Goal: Information Seeking & Learning: Learn about a topic

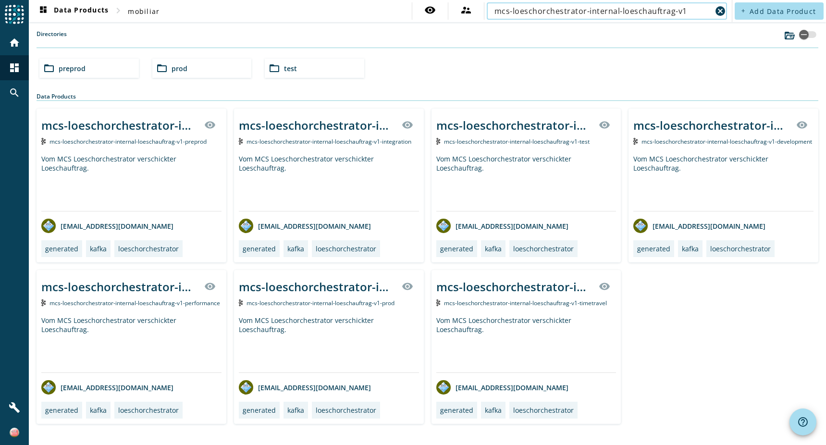
type input "mcs-loeschorchestrator-internal-loeschauftrag-v1"
click at [75, 68] on span "preprod" at bounding box center [72, 68] width 27 height 9
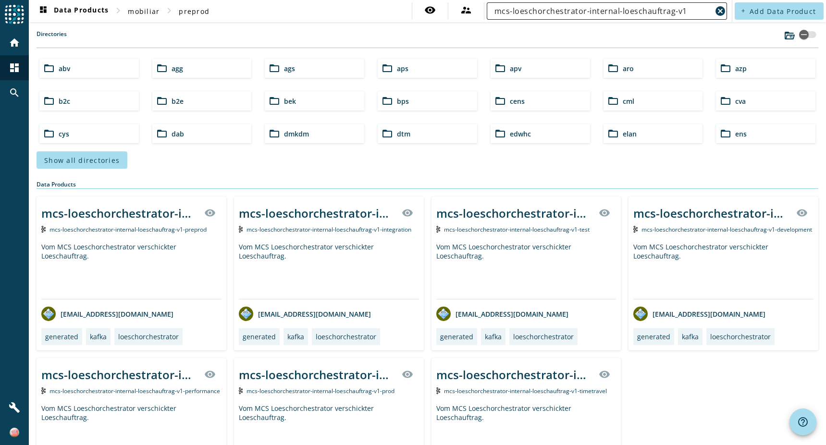
click at [681, 12] on input "mcs-loeschorchestrator-internal-loeschauftrag-v1" at bounding box center [603, 11] width 217 height 12
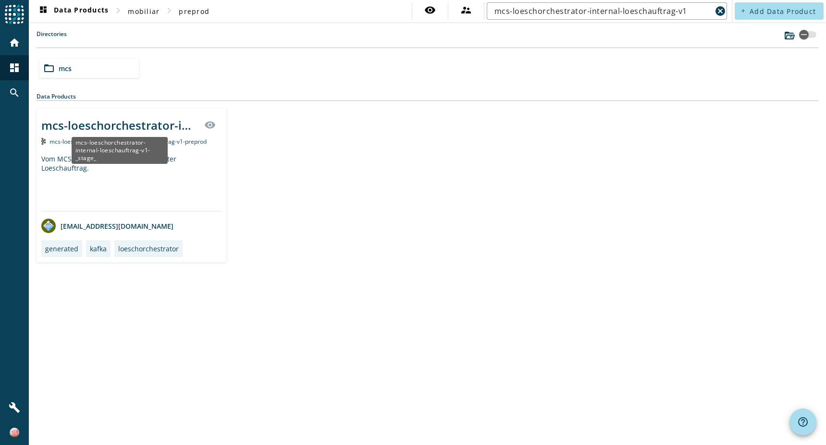
click at [125, 127] on div "mcs-loeschorchestrator-internal-loeschauftrag-v1-_stage_" at bounding box center [119, 125] width 157 height 16
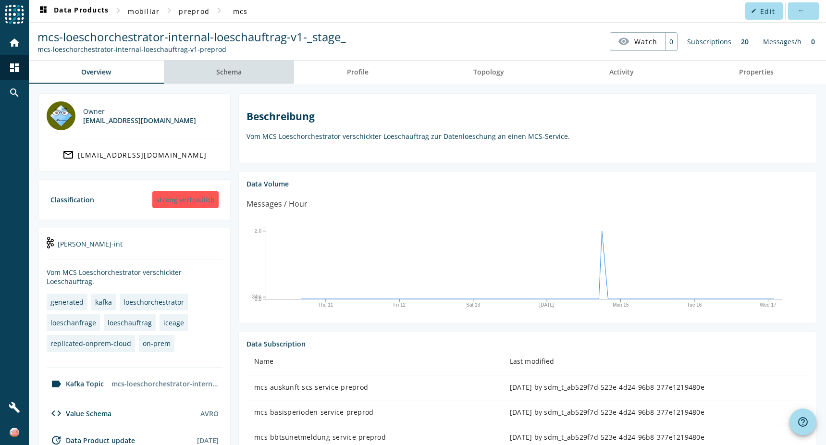
click at [241, 77] on span "Schema" at bounding box center [228, 72] width 25 height 23
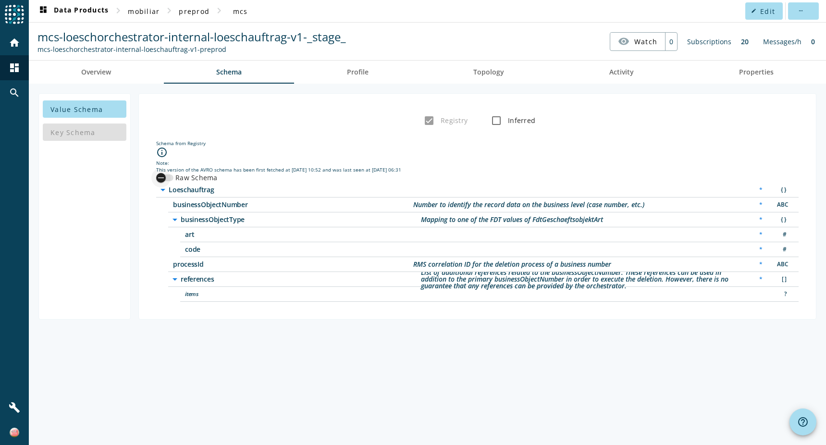
click at [167, 174] on div "button" at bounding box center [160, 177] width 19 height 19
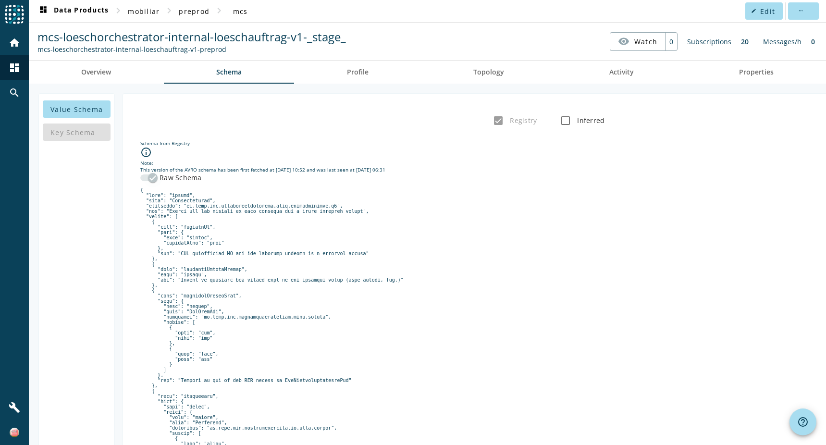
click at [149, 176] on icon "button" at bounding box center [153, 178] width 9 height 9
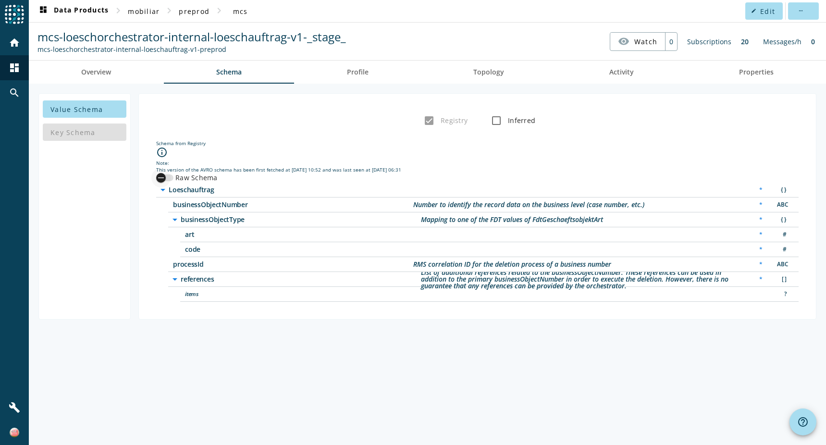
click at [164, 175] on icon "button" at bounding box center [161, 178] width 9 height 9
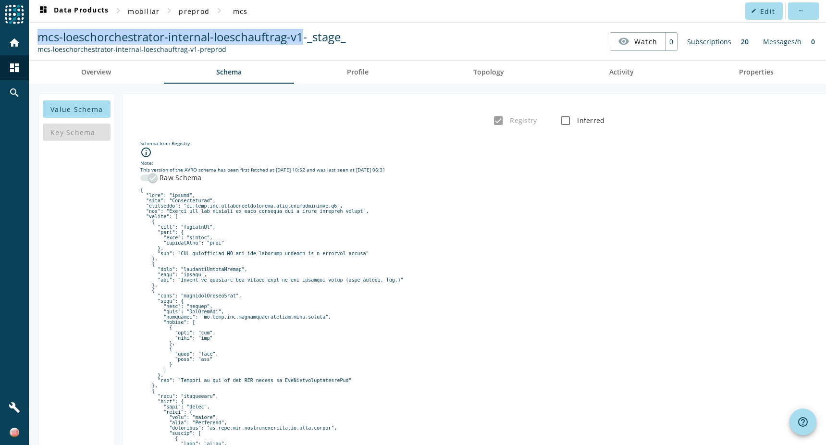
drag, startPoint x: 301, startPoint y: 37, endPoint x: 42, endPoint y: 41, distance: 259.1
click at [42, 41] on span "mcs-loeschorchestrator-internal-loeschauftrag-v1-_stage_" at bounding box center [191, 37] width 309 height 16
copy span "mcs-loeschorchestrator-internal-loeschauftrag-v1"
click at [93, 11] on span "dashboard Data Products" at bounding box center [72, 11] width 71 height 12
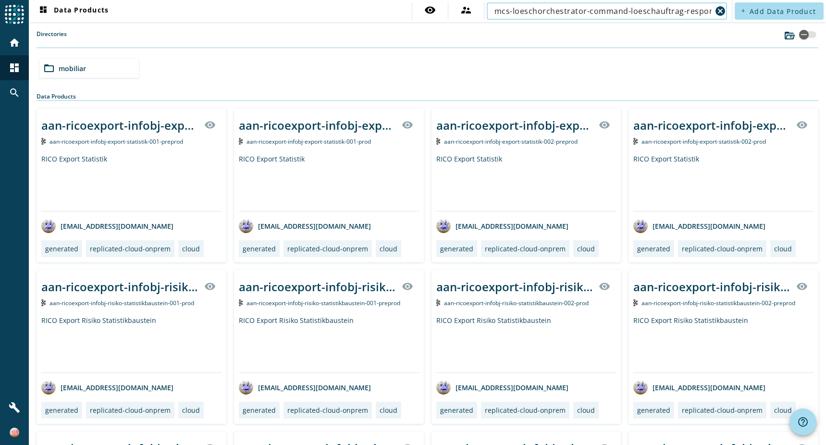
scroll to position [0, 17]
type input "mcs-loeschorchestrator-command-loeschauftrag-response-v1"
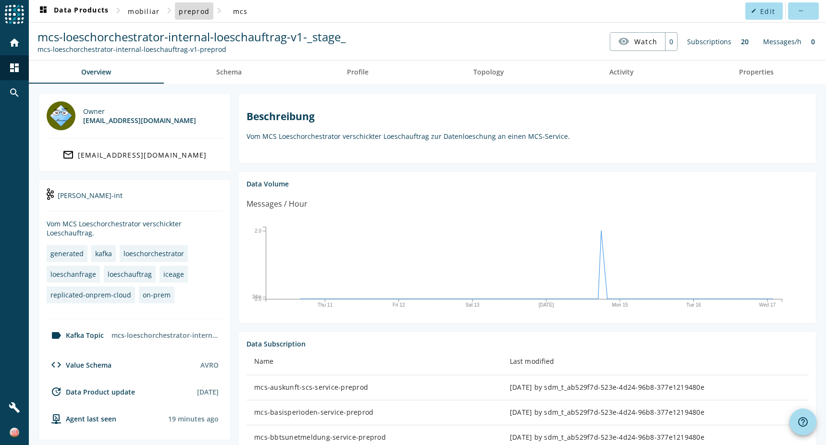
click at [196, 9] on span "preprod" at bounding box center [194, 11] width 31 height 9
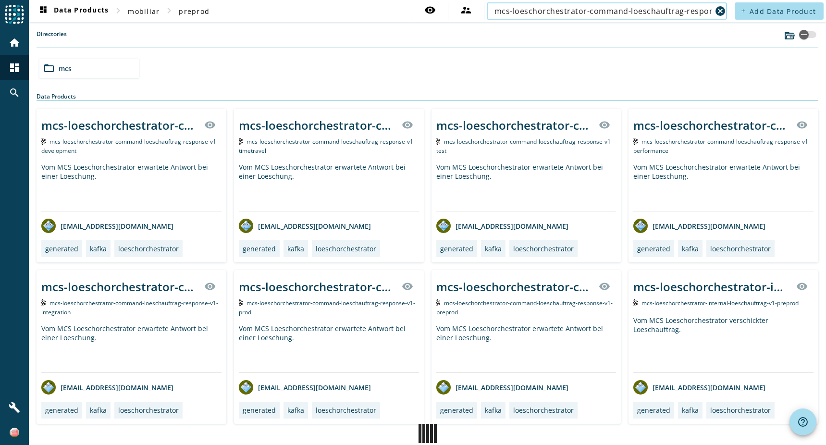
scroll to position [0, 17]
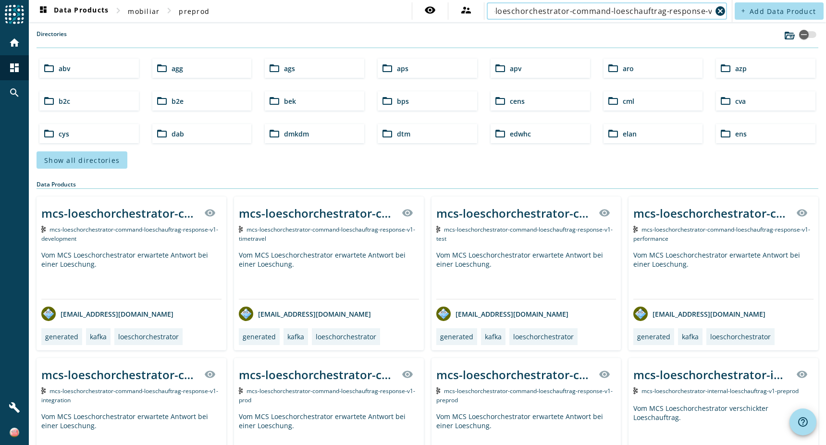
type input "mcs-loeschorchestrator-command-loeschauftrag-response-v1"
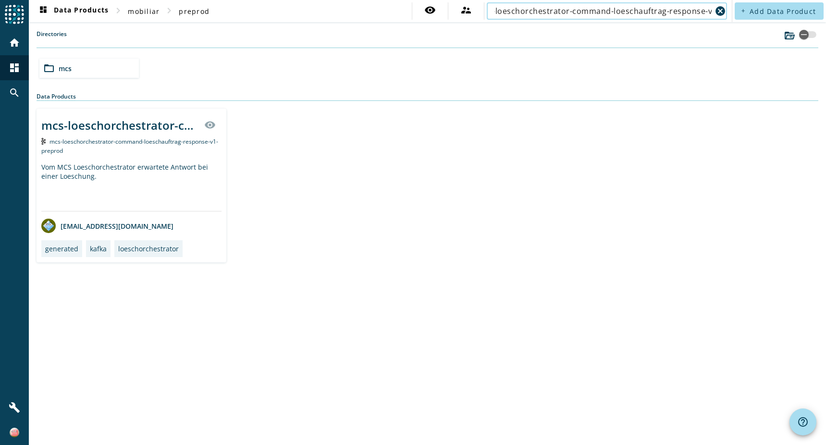
click at [99, 158] on div "mcs-loeschorchestrator-command-loeschauftrag-response-v1-_stage_ visibility mcs…" at bounding box center [132, 186] width 190 height 154
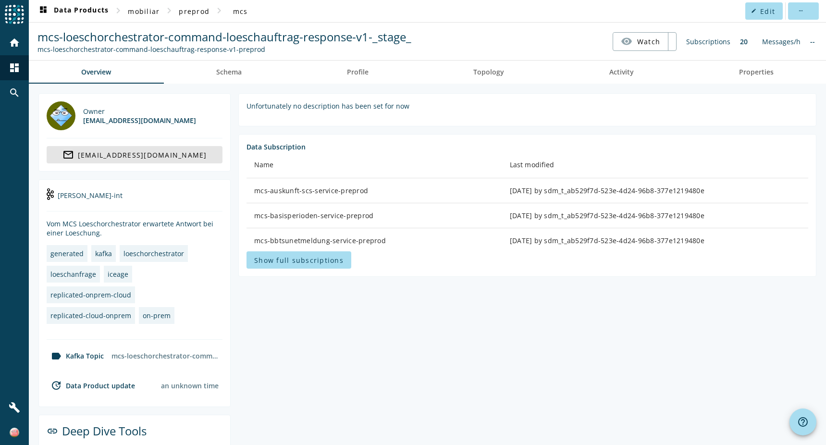
click at [74, 158] on mat-icon "mail_outline" at bounding box center [68, 155] width 12 height 12
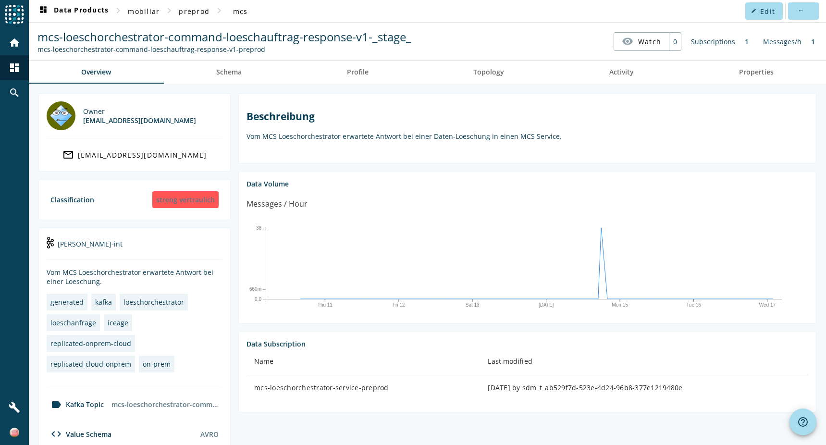
click at [574, 179] on div "Data Volume" at bounding box center [528, 183] width 562 height 9
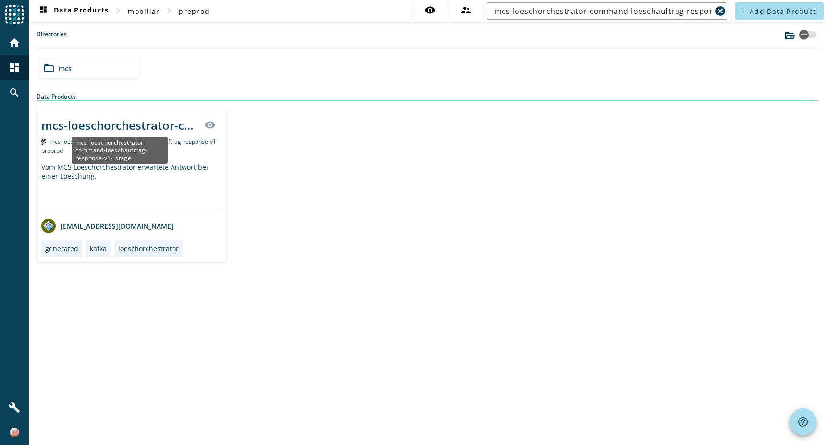
click at [126, 128] on div "mcs-loeschorchestrator-command-loeschauftrag-response-v1-_stage_" at bounding box center [119, 125] width 157 height 16
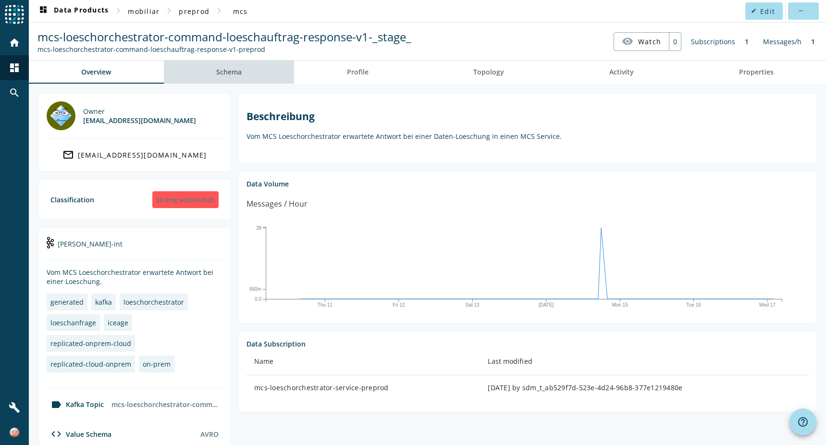
click at [231, 72] on span "Schema" at bounding box center [228, 72] width 25 height 7
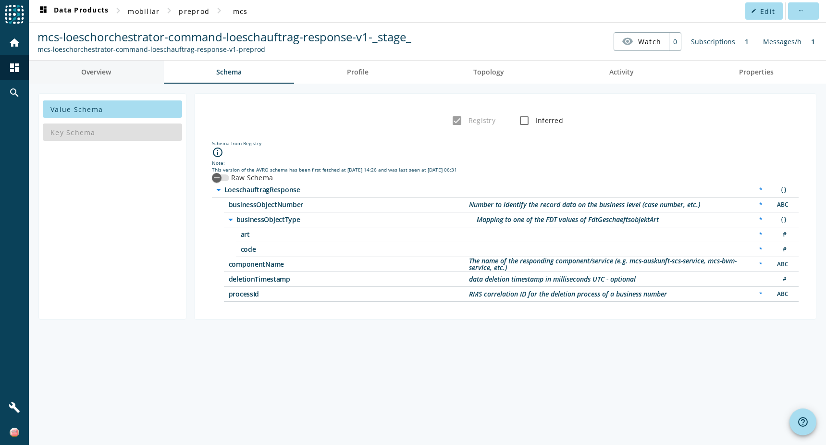
click at [120, 73] on link "Overview" at bounding box center [96, 72] width 135 height 23
